Goal: Find specific page/section: Find specific page/section

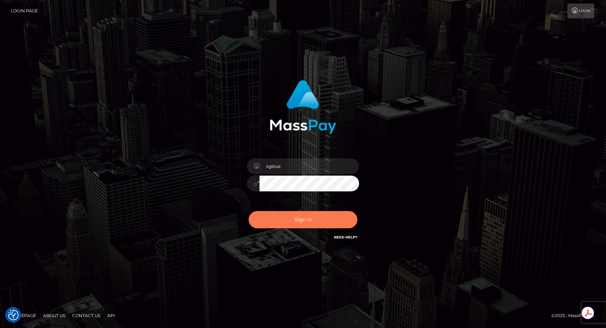
click at [282, 215] on button "Sign in" at bounding box center [303, 219] width 109 height 17
type input "egblue"
click at [302, 218] on button "Sign in" at bounding box center [303, 219] width 109 height 17
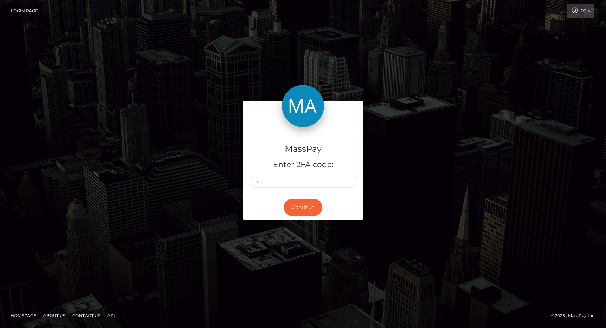
type input "8"
type input "6"
type input "8"
type input "4"
type input "7"
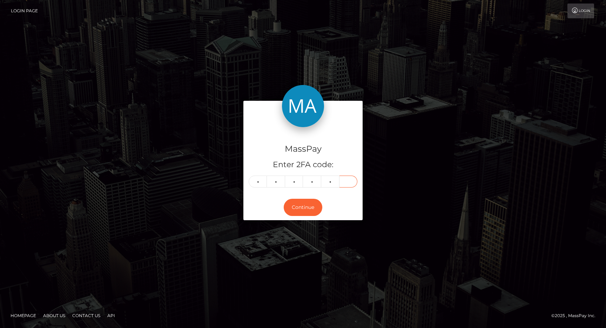
type input "7"
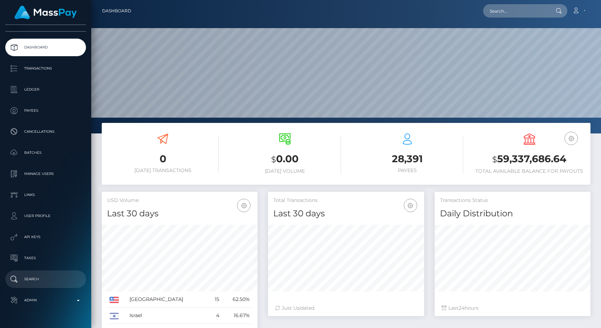
scroll to position [37, 0]
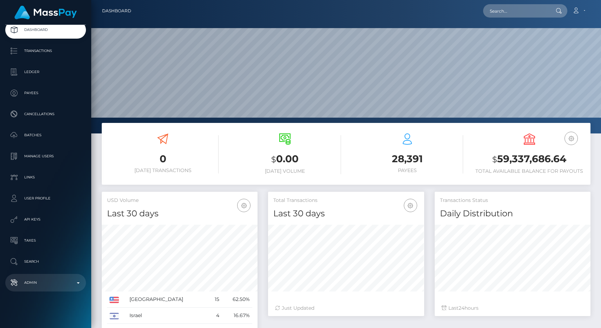
click at [66, 287] on p "Admin" at bounding box center [45, 282] width 75 height 11
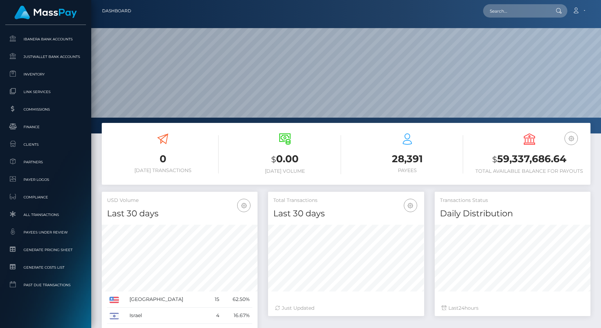
scroll to position [410, 0]
click at [53, 143] on span "Clients" at bounding box center [45, 143] width 75 height 8
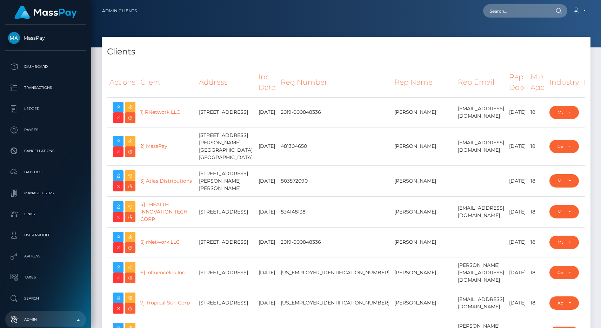
select select "223"
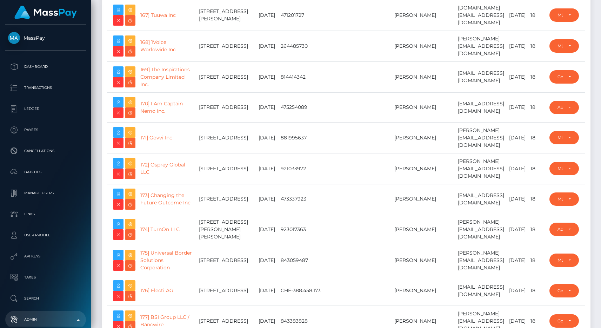
scroll to position [8508, 0]
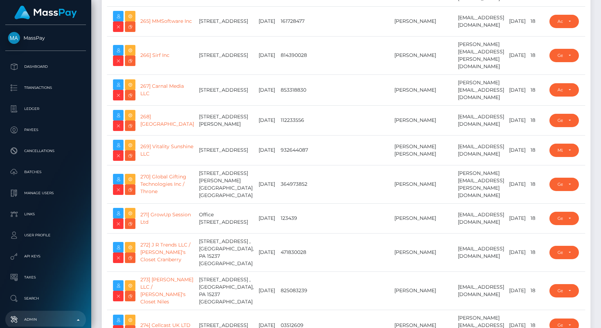
type input "egblue"
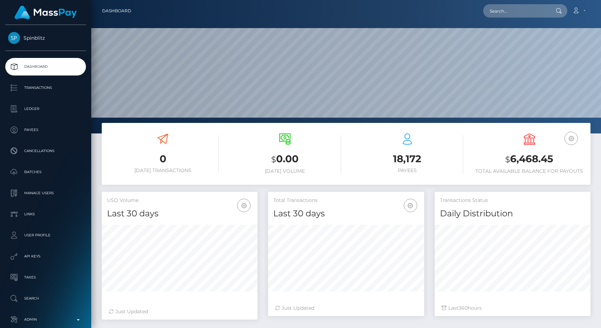
scroll to position [125, 156]
click at [32, 107] on p "Ledger" at bounding box center [45, 108] width 75 height 11
